Goal: Information Seeking & Learning: Learn about a topic

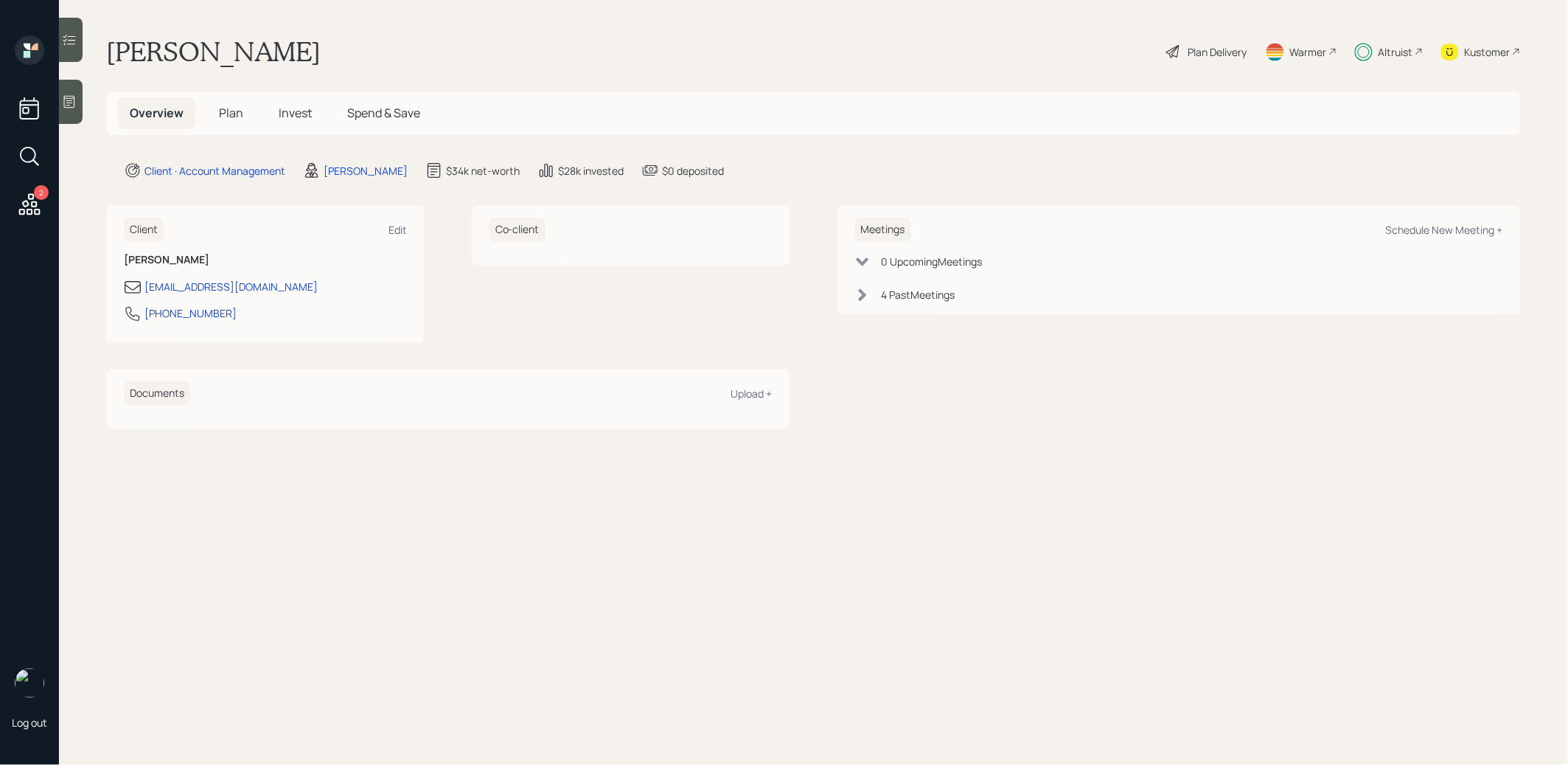
click at [230, 110] on span "Plan" at bounding box center [231, 113] width 24 height 16
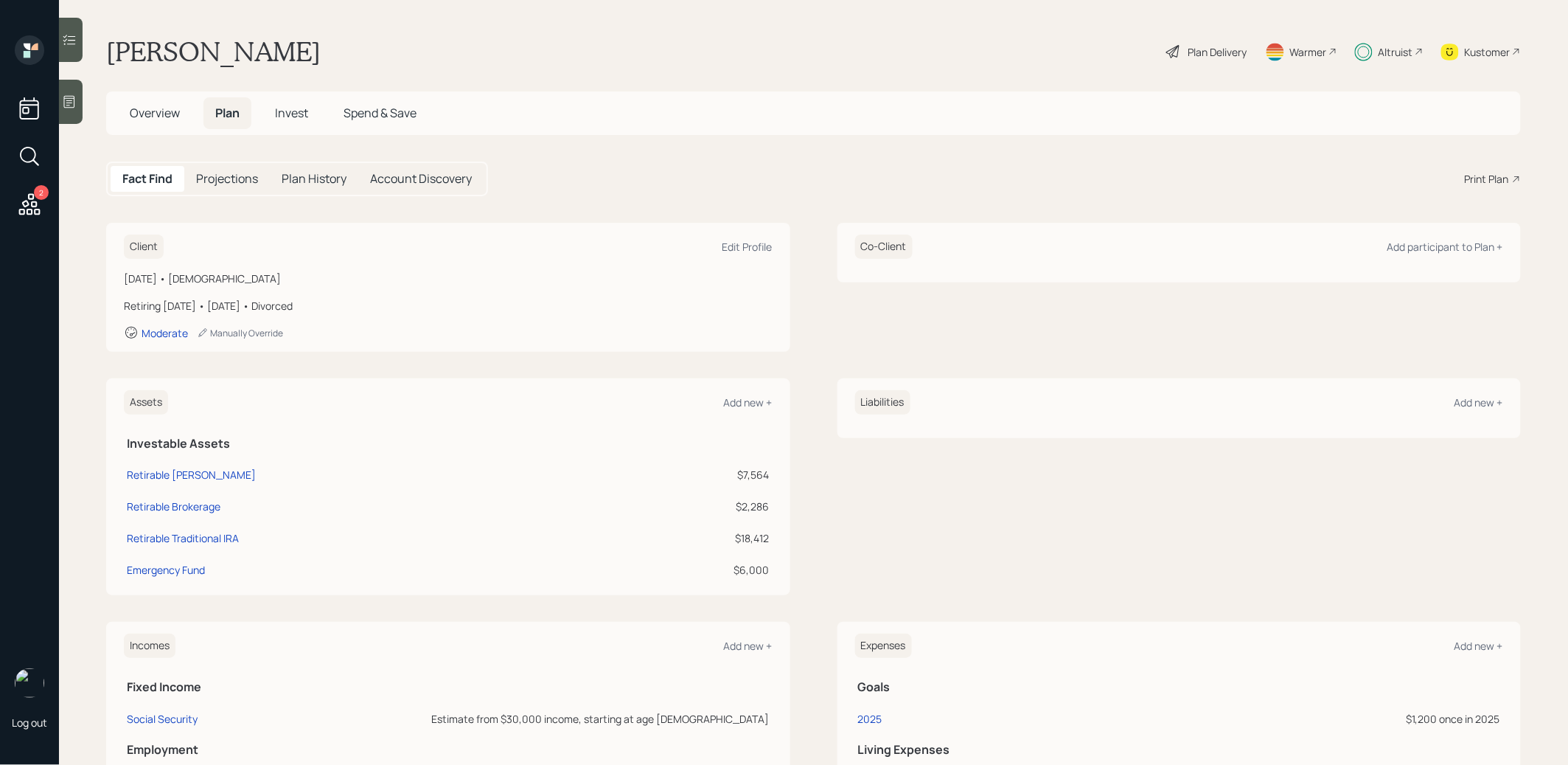
click at [302, 115] on span "Invest" at bounding box center [291, 113] width 33 height 16
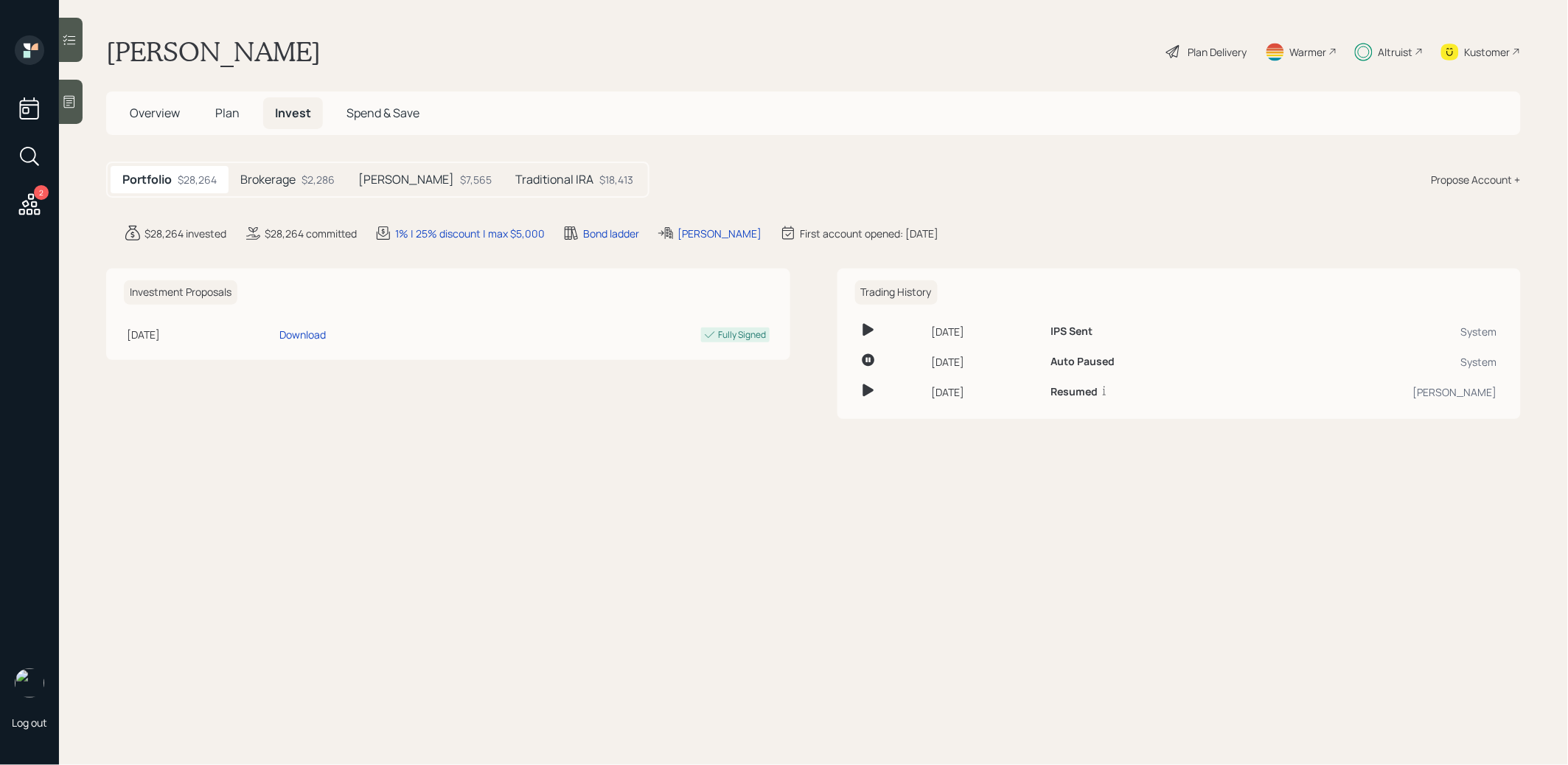
click at [516, 189] on div "Traditional IRA $18,413" at bounding box center [574, 179] width 142 height 27
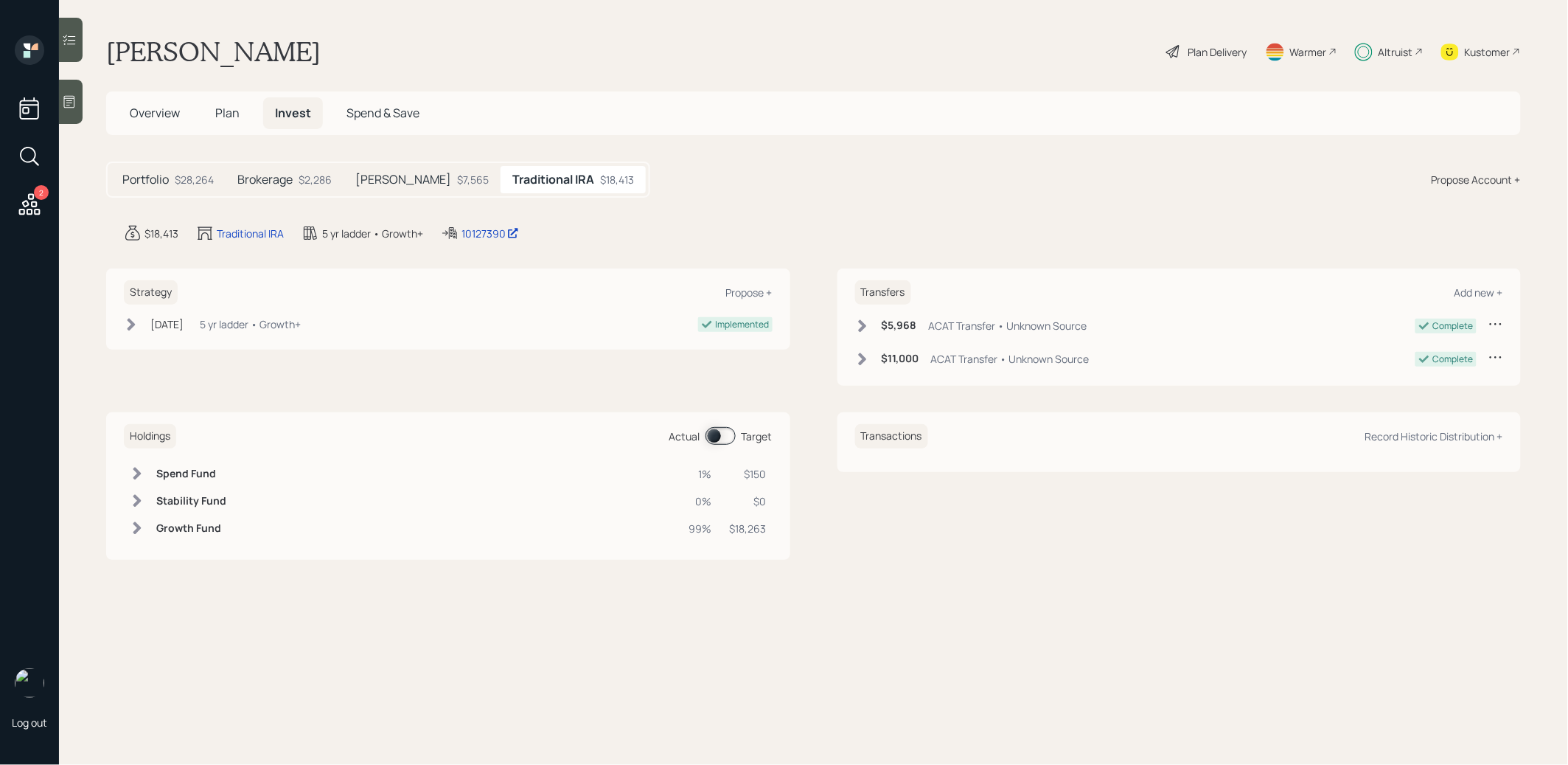
click at [721, 429] on span at bounding box center [721, 436] width 30 height 18
click at [730, 432] on span at bounding box center [721, 436] width 30 height 18
click at [280, 174] on h5 "Brokerage" at bounding box center [265, 180] width 55 height 14
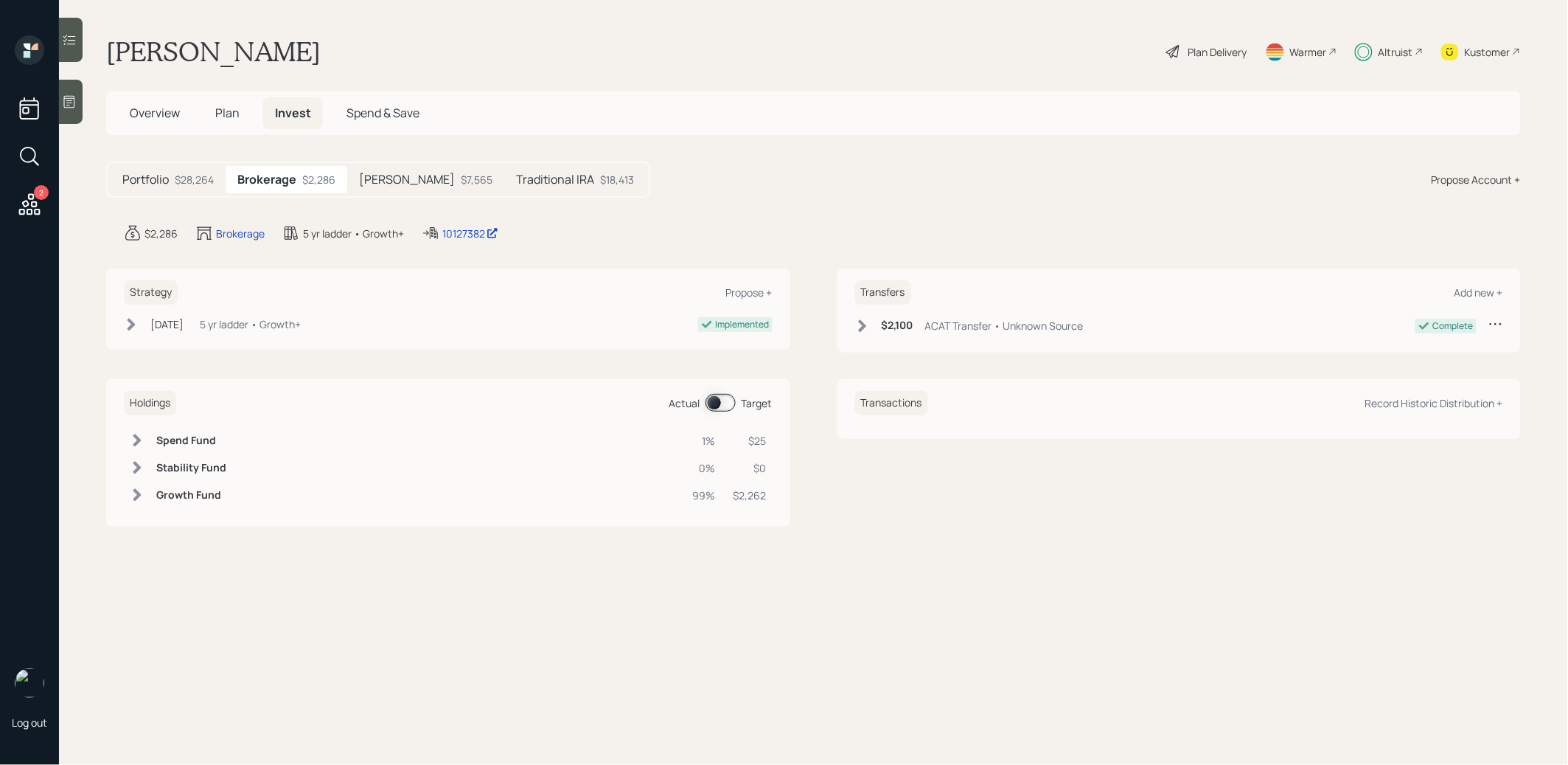
click at [716, 399] on span at bounding box center [721, 403] width 30 height 18
